Goal: Transaction & Acquisition: Purchase product/service

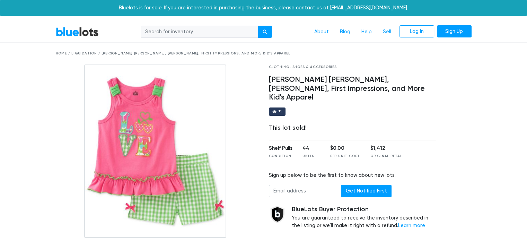
click at [83, 33] on link "BlueLots" at bounding box center [77, 32] width 43 height 10
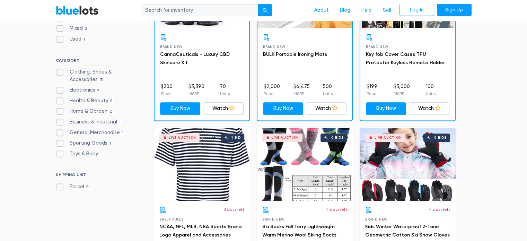
scroll to position [277, 0]
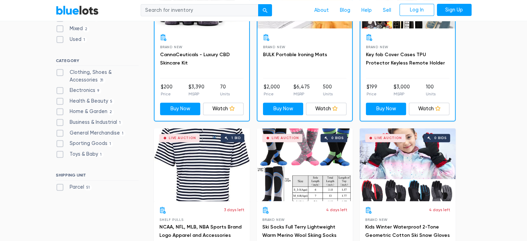
click at [58, 72] on label "Clothing, Shoes & Accessories 31" at bounding box center [97, 76] width 83 height 15
click at [58, 72] on Accessories"] "Clothing, Shoes & Accessories 31" at bounding box center [58, 71] width 5 height 5
checkbox Accessories"] "true"
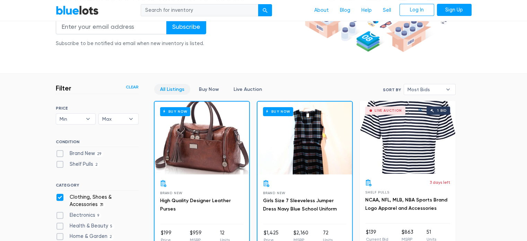
scroll to position [117, 0]
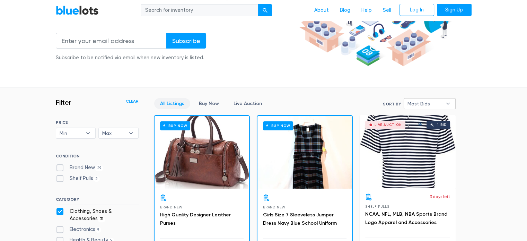
click at [425, 102] on span "Most Bids" at bounding box center [424, 103] width 35 height 10
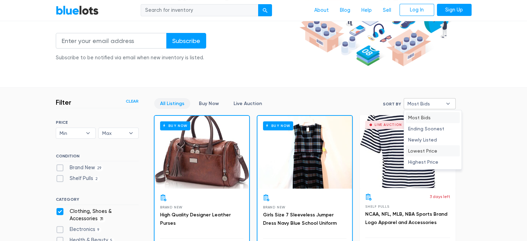
click at [430, 152] on li "Lowest Price" at bounding box center [433, 150] width 54 height 11
select select "lowest_price"
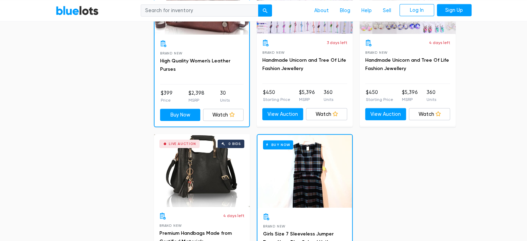
scroll to position [2161, 0]
